Goal: Obtain resource: Download file/media

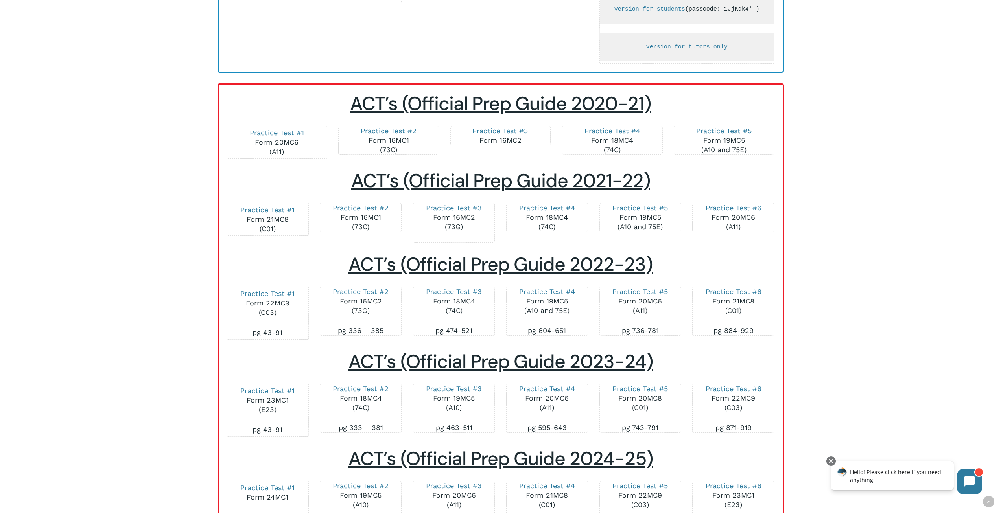
scroll to position [551, 0]
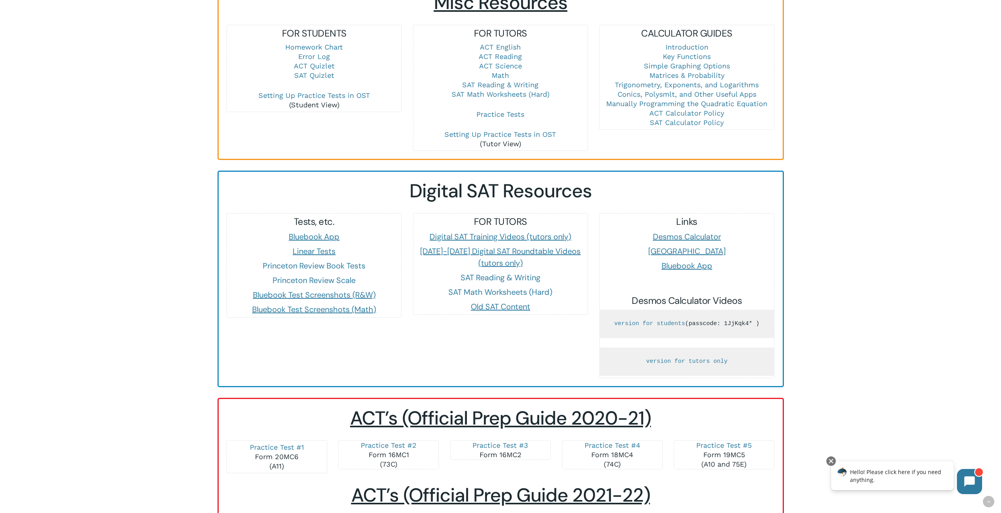
drag, startPoint x: 176, startPoint y: 211, endPoint x: 204, endPoint y: 210, distance: 27.9
click at [204, 210] on div "Tutor Resources Mindfish Tutor Manual Update your availability Schedule Admin C…" at bounding box center [500, 499] width 1001 height 2020
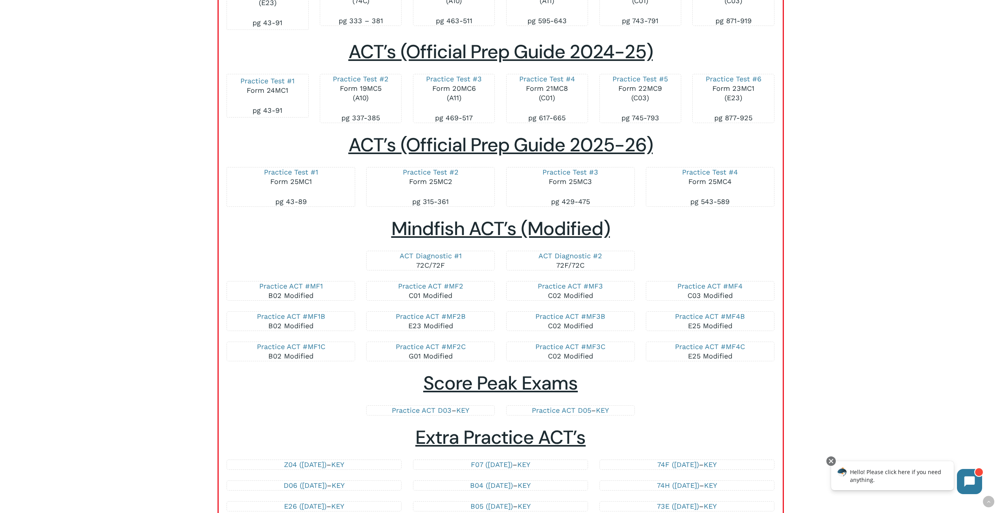
scroll to position [1269, 0]
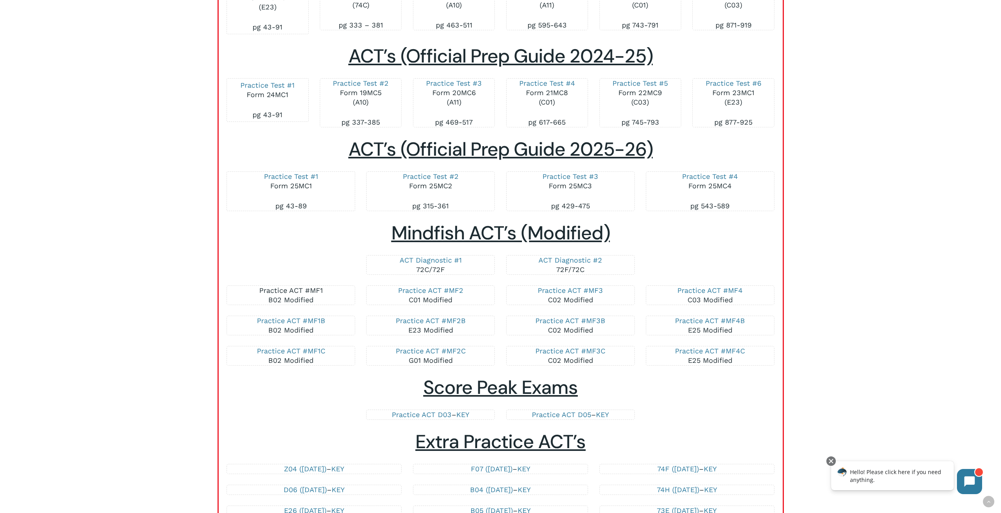
click at [289, 290] on link "Practice ACT #MF1" at bounding box center [291, 290] width 64 height 8
click at [271, 321] on link "Practice ACT #MF1B" at bounding box center [291, 321] width 68 height 8
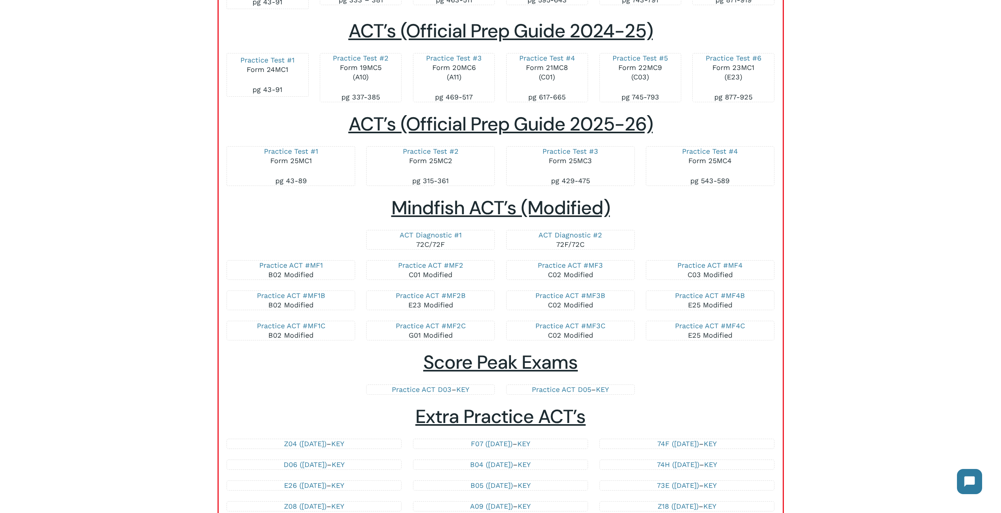
scroll to position [1308, 0]
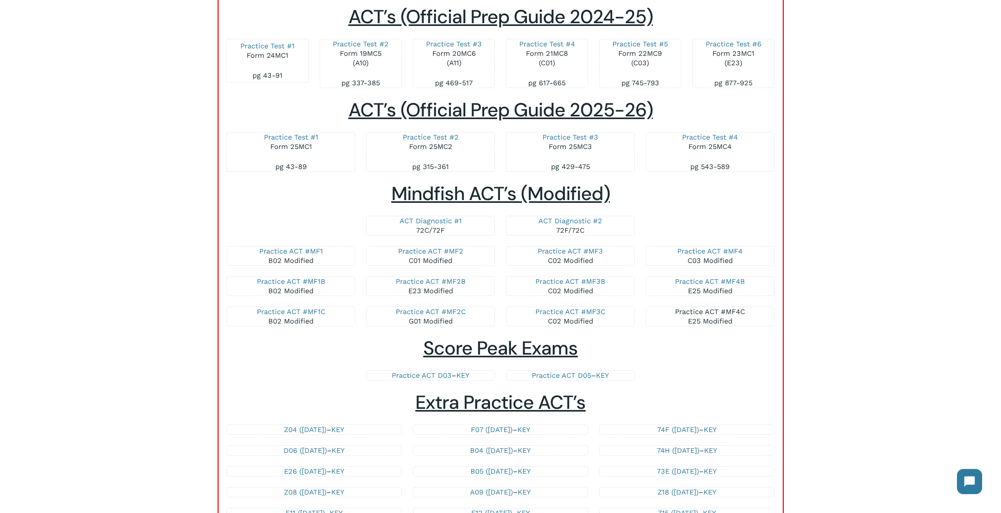
click at [692, 310] on link "Practice ACT #MF4C" at bounding box center [710, 312] width 70 height 8
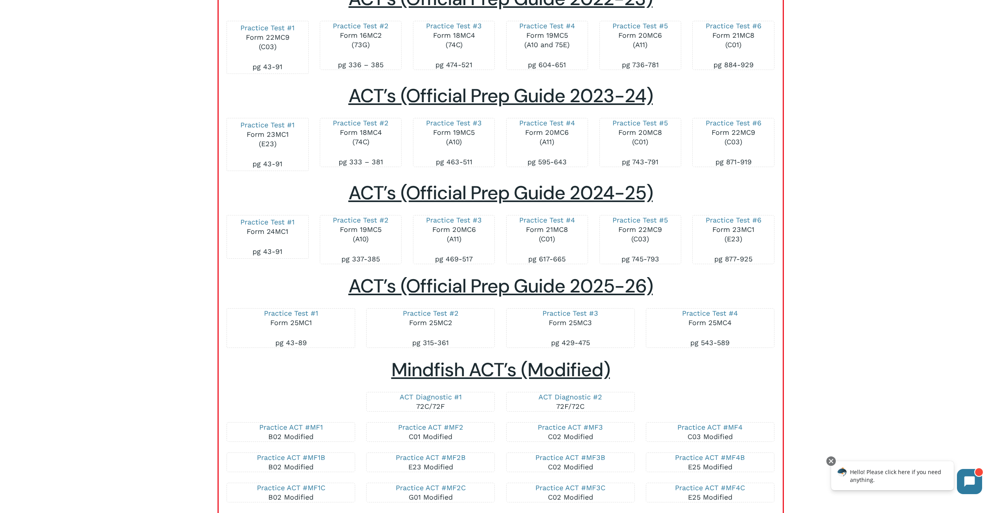
scroll to position [1269, 0]
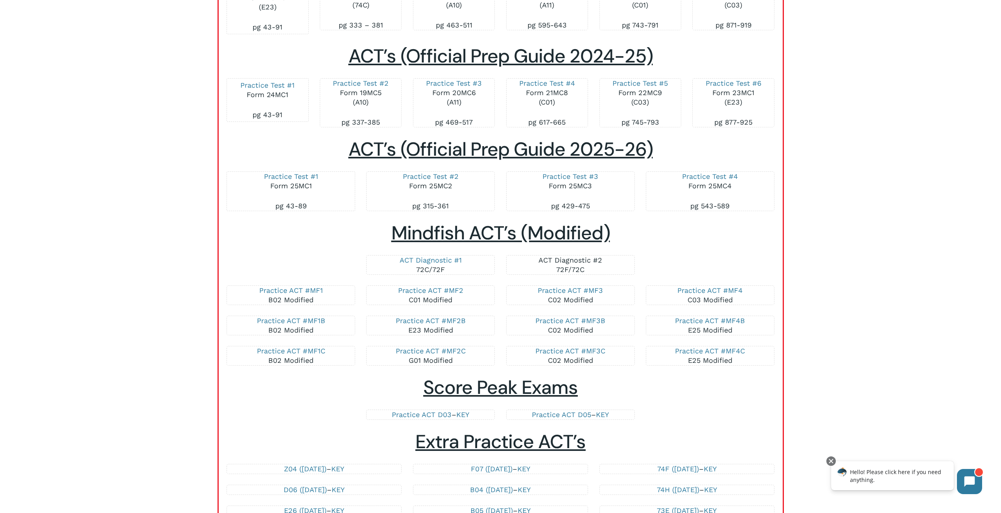
click at [551, 258] on link "ACT Diagnostic #2" at bounding box center [571, 260] width 64 height 8
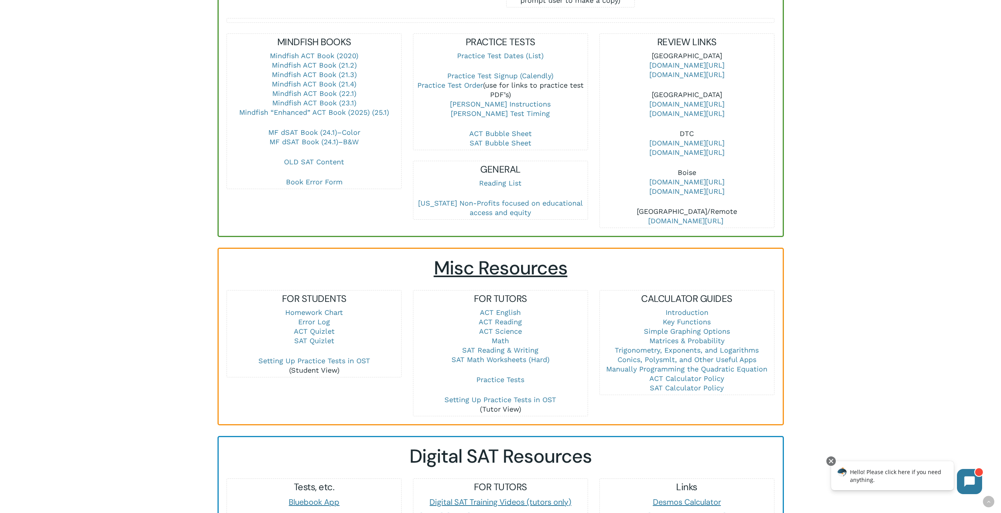
scroll to position [472, 0]
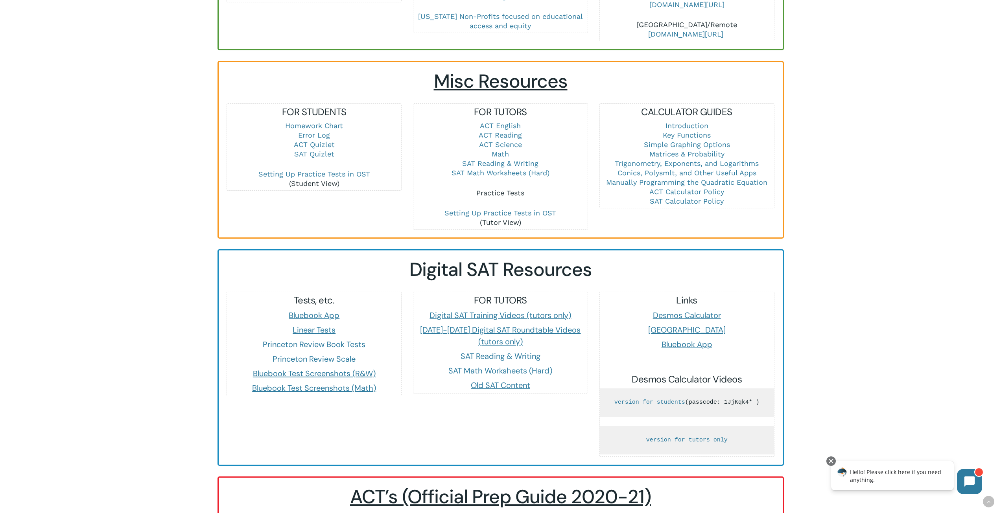
click at [493, 189] on link "Practice Tests" at bounding box center [500, 193] width 48 height 8
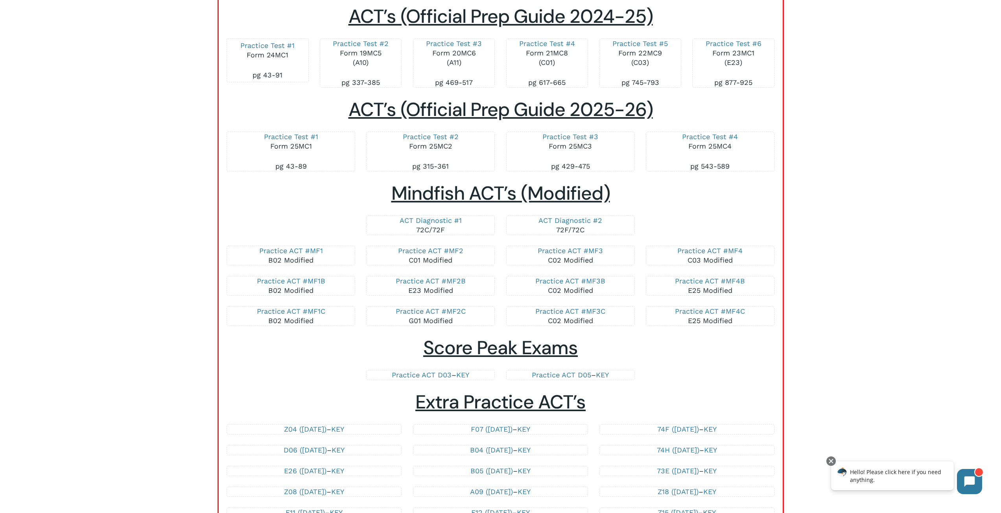
scroll to position [1308, 0]
click at [318, 253] on link "Practice ACT #MF1" at bounding box center [291, 251] width 64 height 8
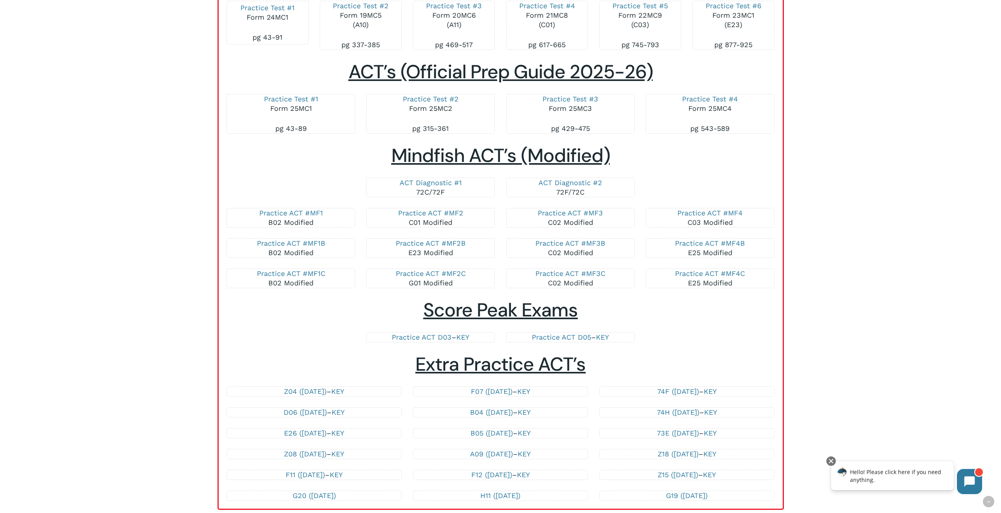
scroll to position [1298, 0]
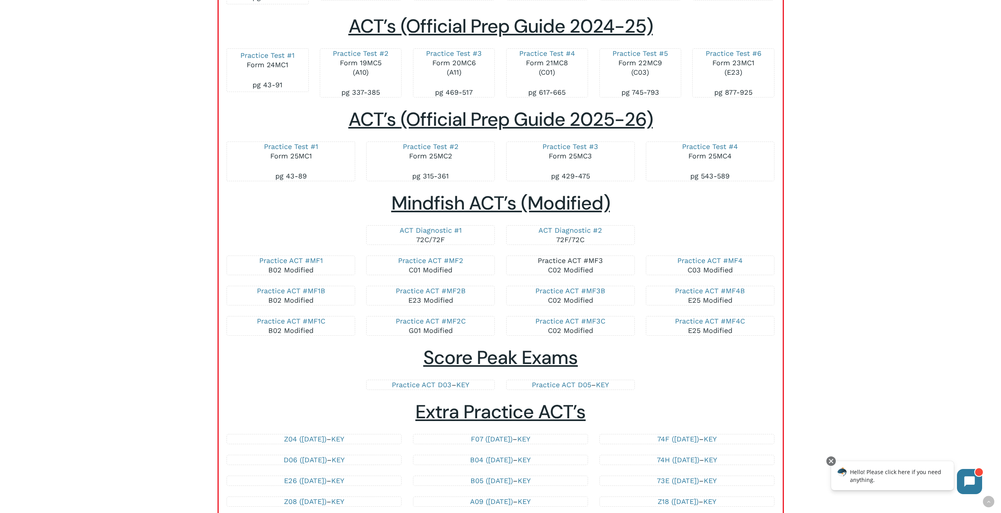
click at [566, 262] on link "Practice ACT #MF3" at bounding box center [570, 261] width 65 height 8
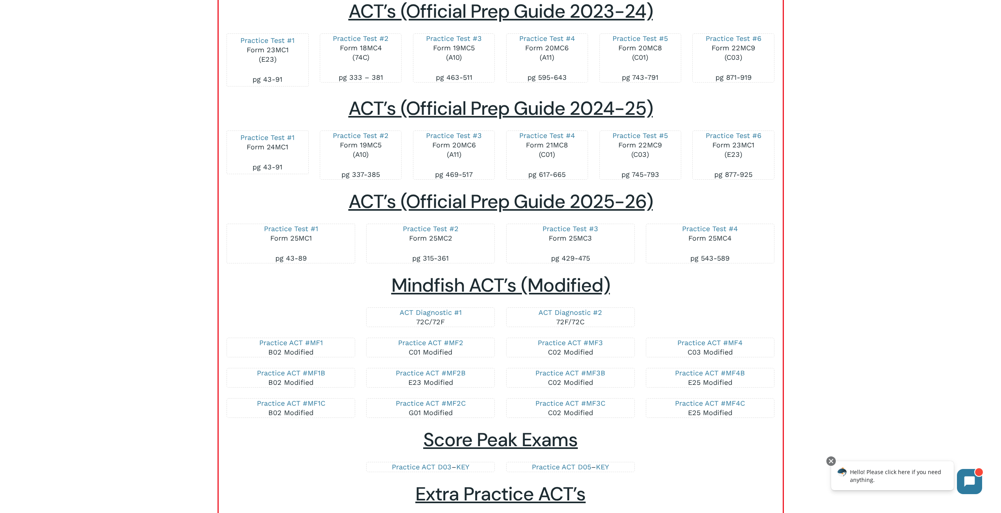
scroll to position [1259, 0]
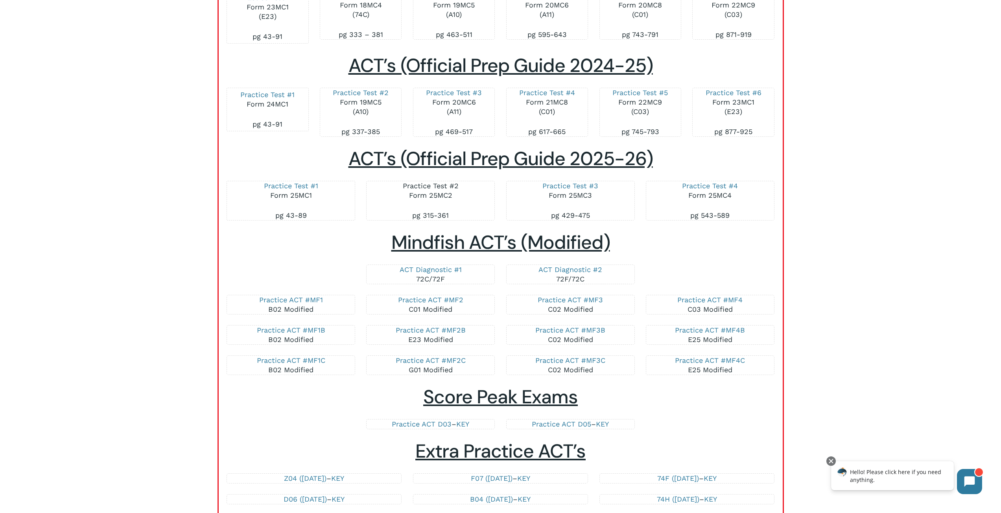
click at [421, 188] on link "Practice Test #2" at bounding box center [431, 186] width 56 height 8
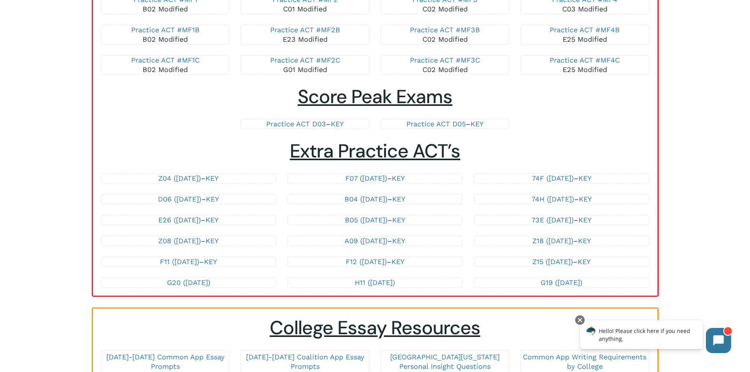
scroll to position [1574, 0]
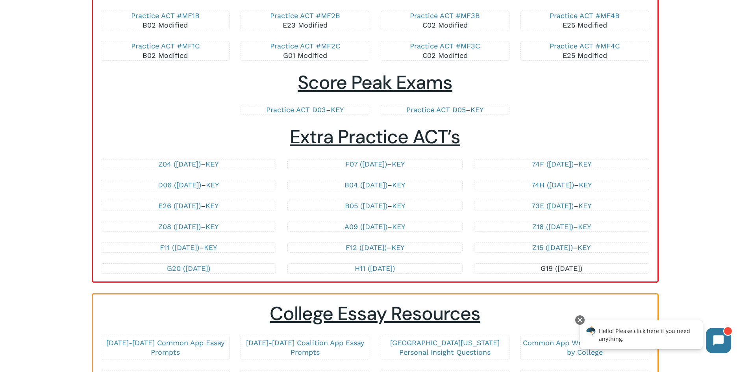
click at [572, 267] on link "G19 ([DATE])" at bounding box center [561, 268] width 42 height 8
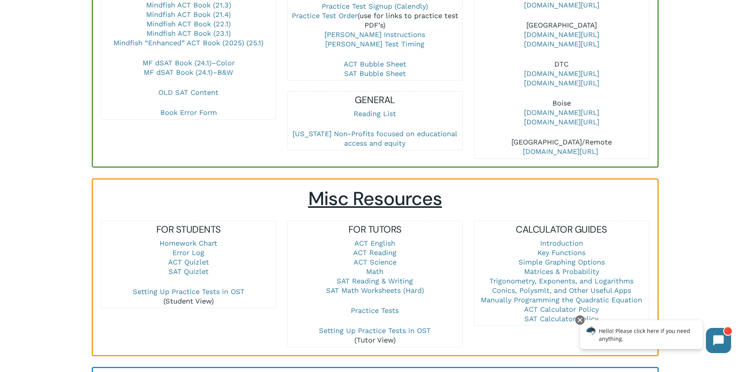
scroll to position [197, 0]
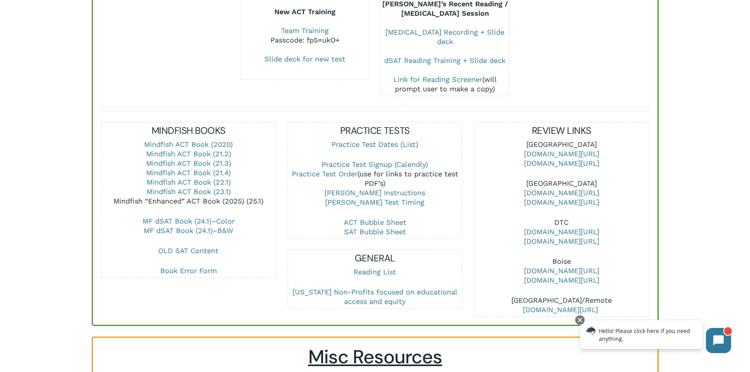
click at [199, 197] on link "Mindfish “Enhanced” ACT Book (2025) (25.1)" at bounding box center [188, 201] width 150 height 8
